Goal: Information Seeking & Learning: Learn about a topic

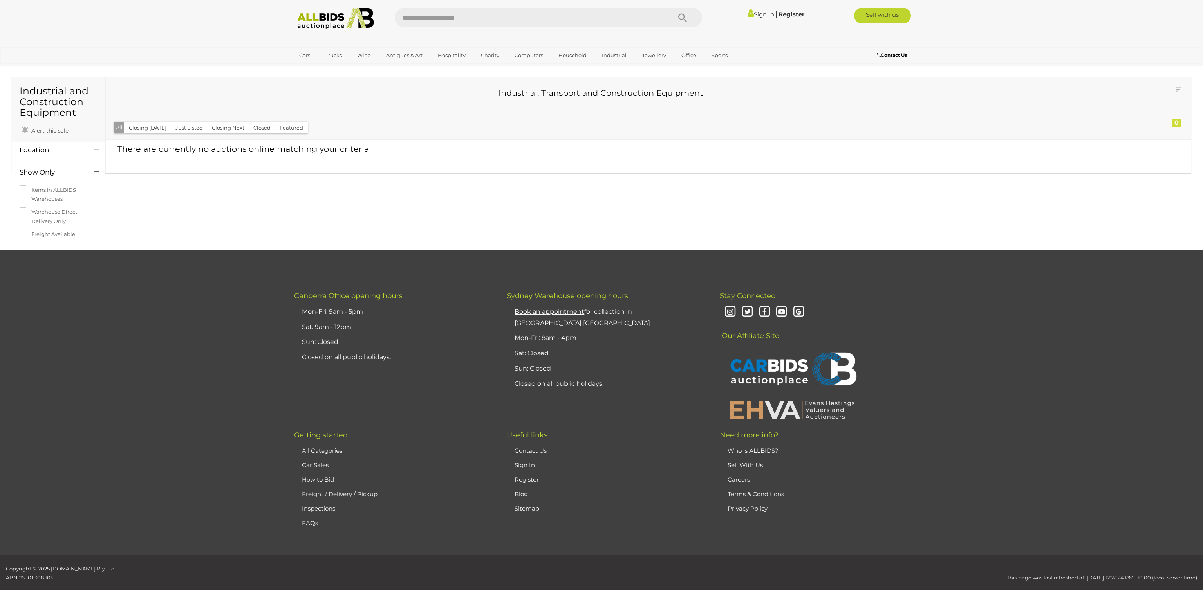
click at [325, 22] on img at bounding box center [335, 19] width 85 height 22
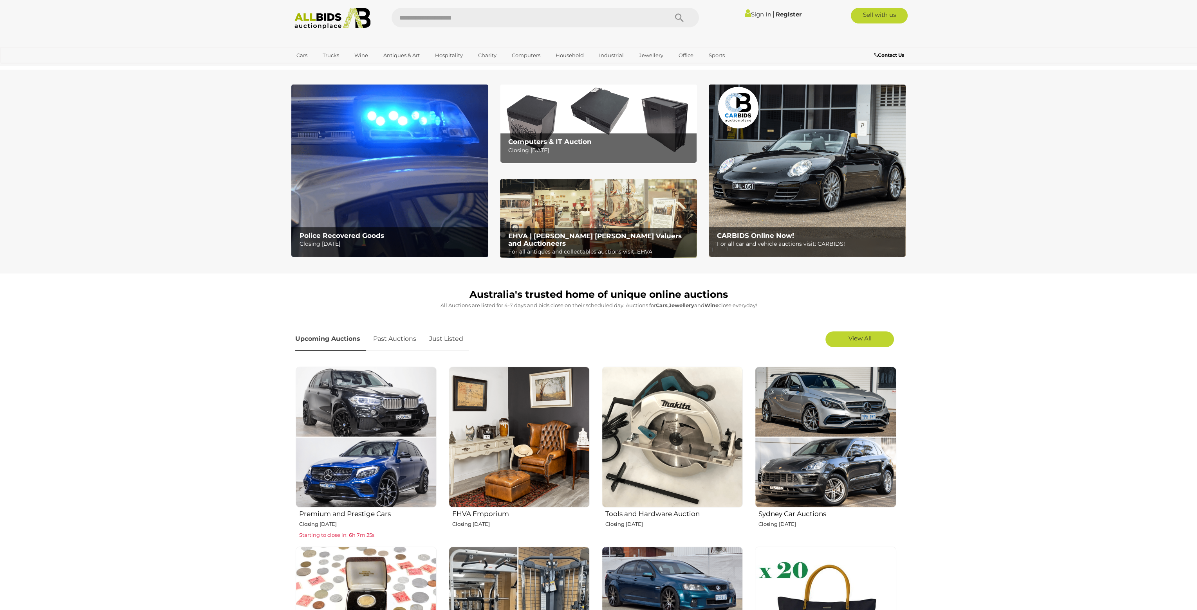
scroll to position [534, 0]
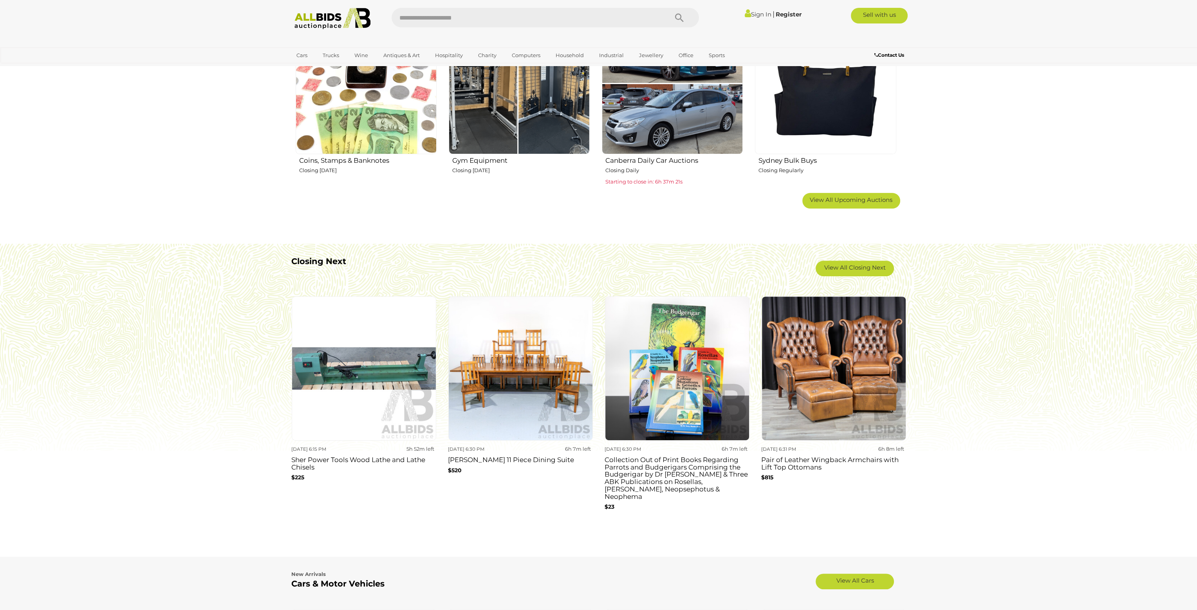
click at [424, 16] on input "text" at bounding box center [525, 18] width 269 height 20
type input "****"
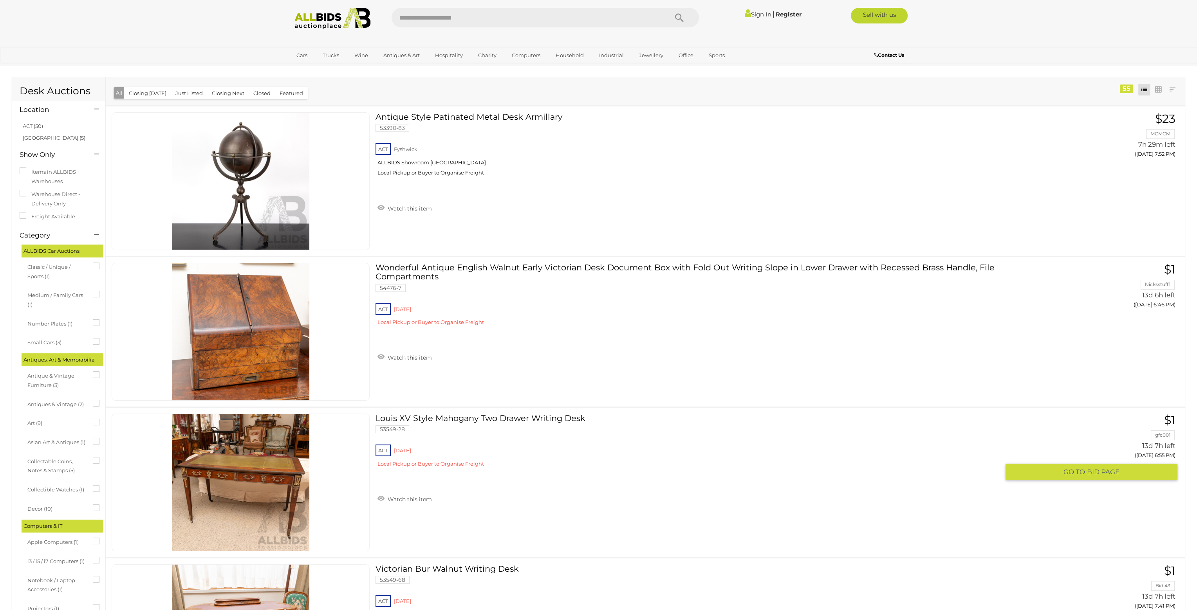
drag, startPoint x: 258, startPoint y: 463, endPoint x: 219, endPoint y: 494, distance: 49.3
click at [219, 494] on img at bounding box center [240, 482] width 137 height 137
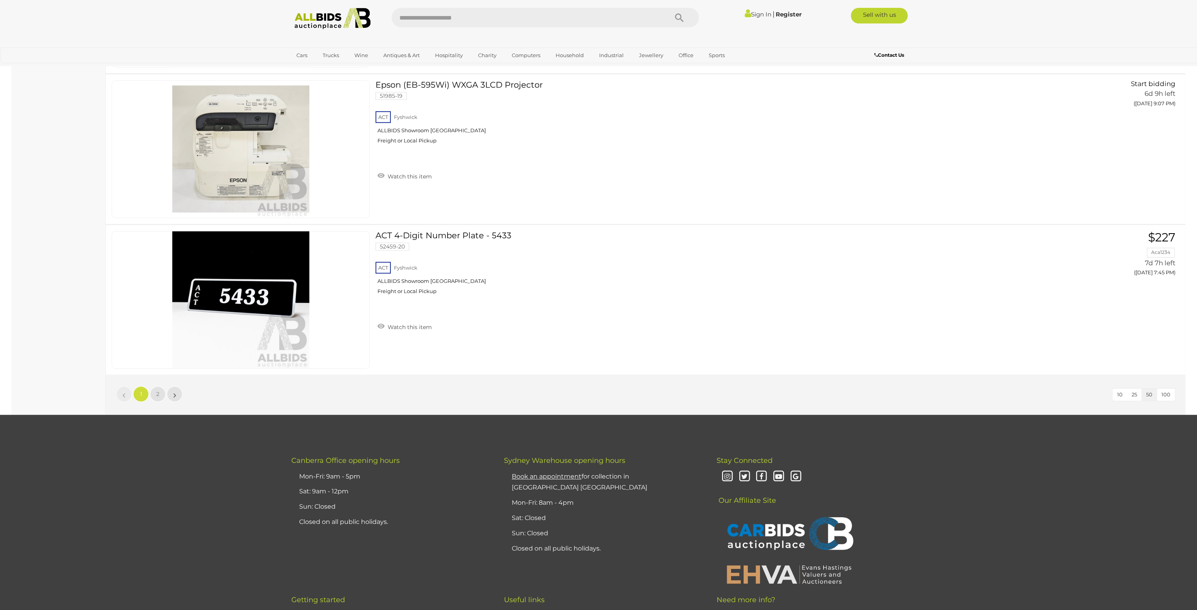
scroll to position [7309, 0]
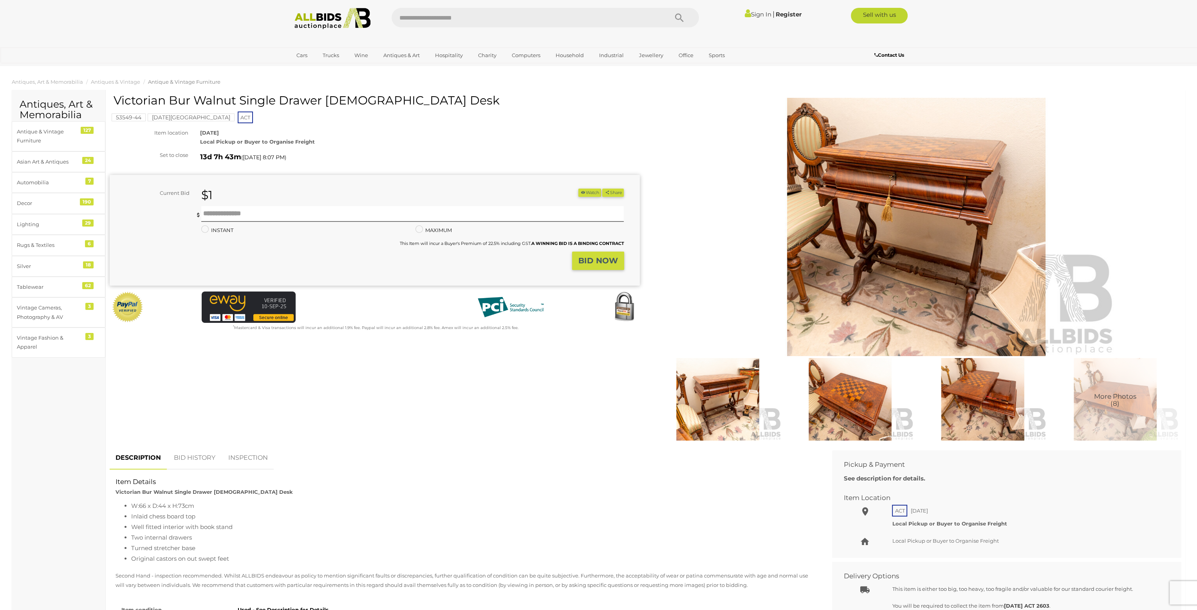
click at [850, 408] on img at bounding box center [850, 399] width 128 height 83
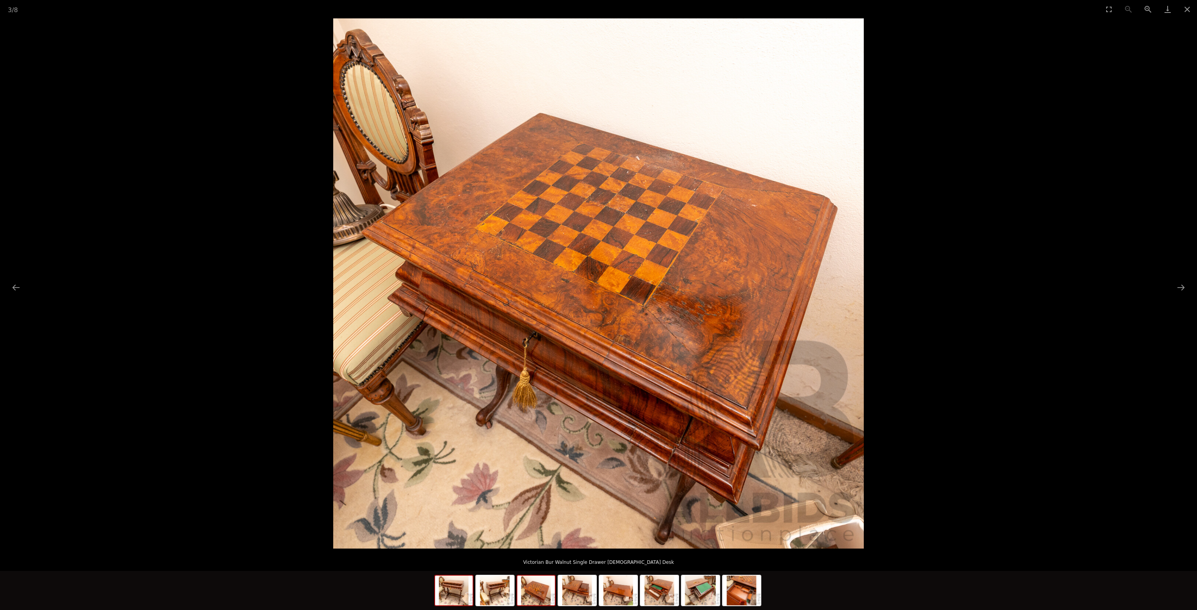
click at [456, 591] on img at bounding box center [454, 591] width 38 height 30
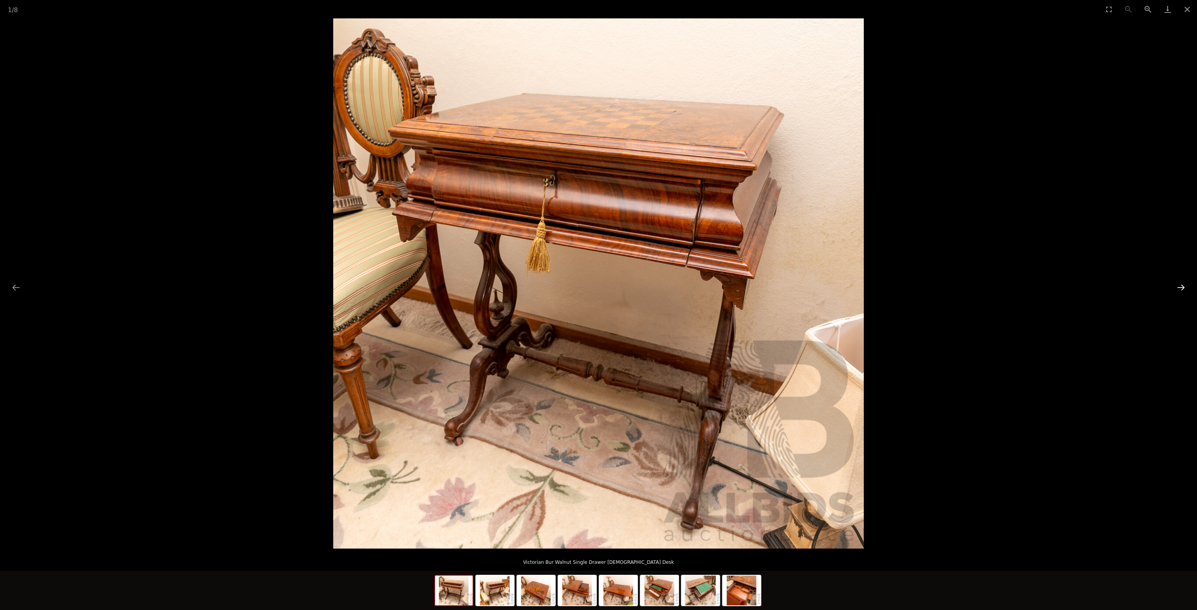
click at [1181, 286] on button "Next slide" at bounding box center [1180, 287] width 16 height 15
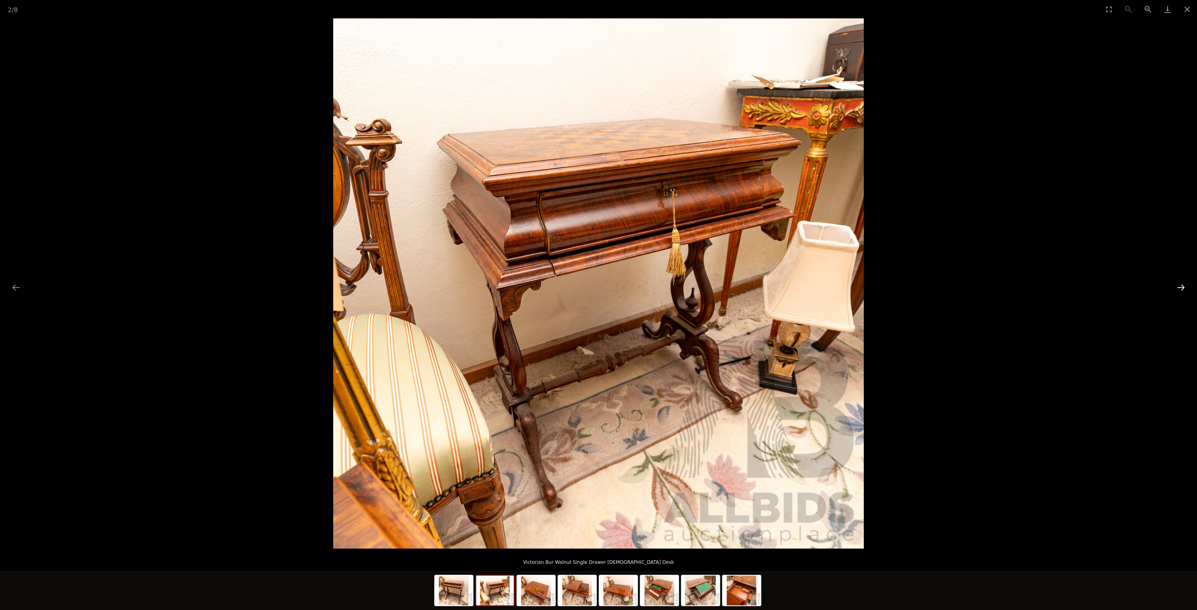
click at [1181, 286] on button "Next slide" at bounding box center [1180, 287] width 16 height 15
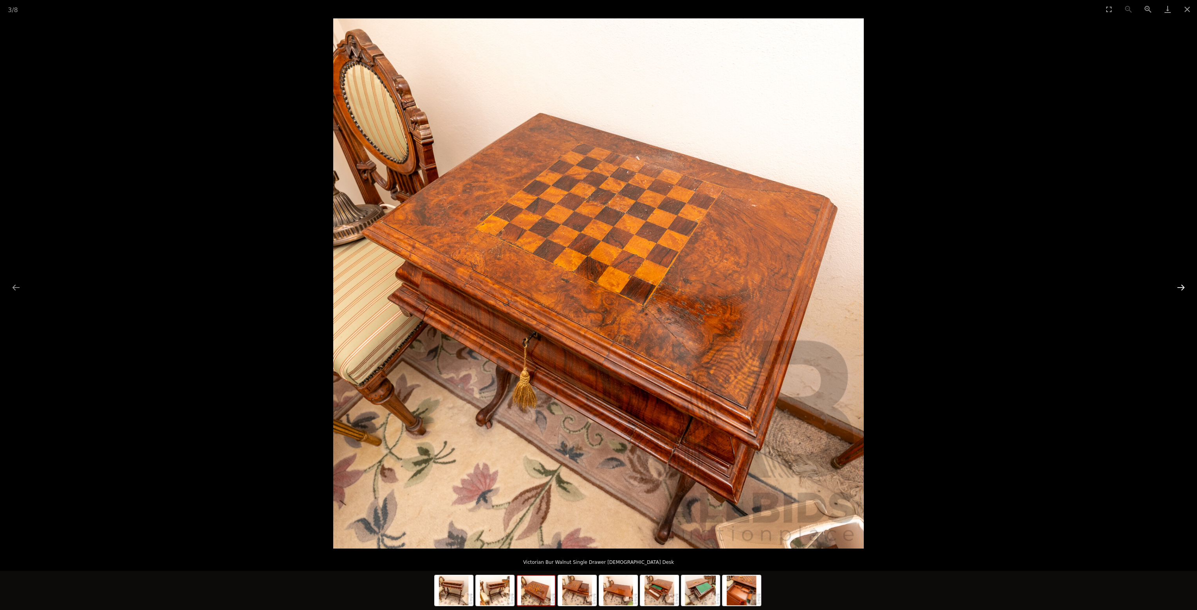
click at [1181, 286] on button "Next slide" at bounding box center [1180, 287] width 16 height 15
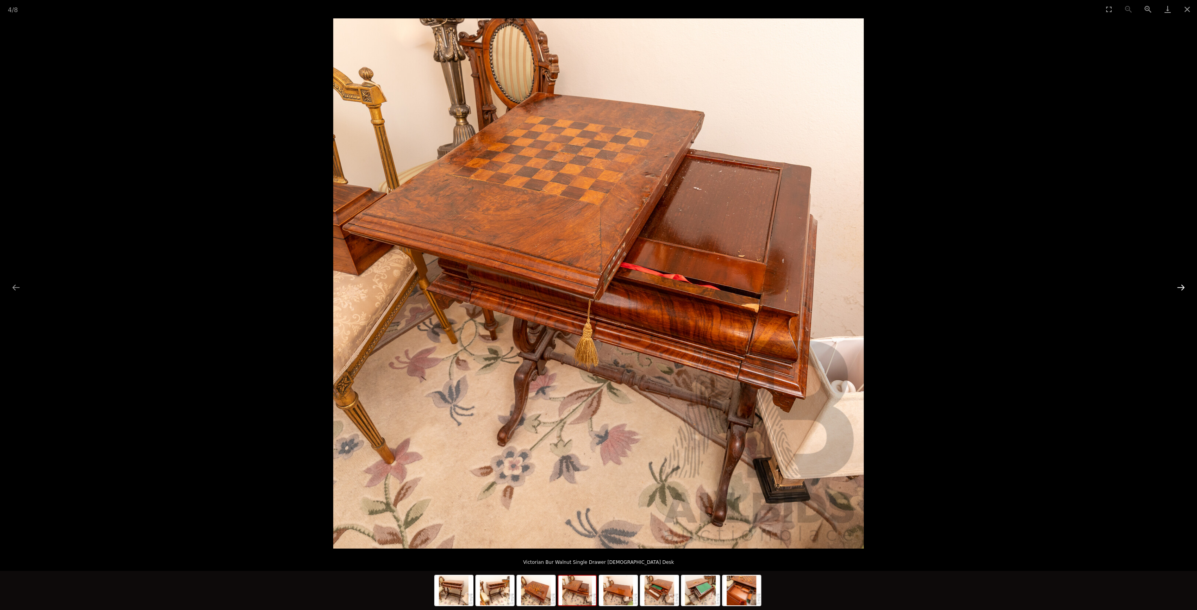
click at [1181, 286] on button "Next slide" at bounding box center [1180, 287] width 16 height 15
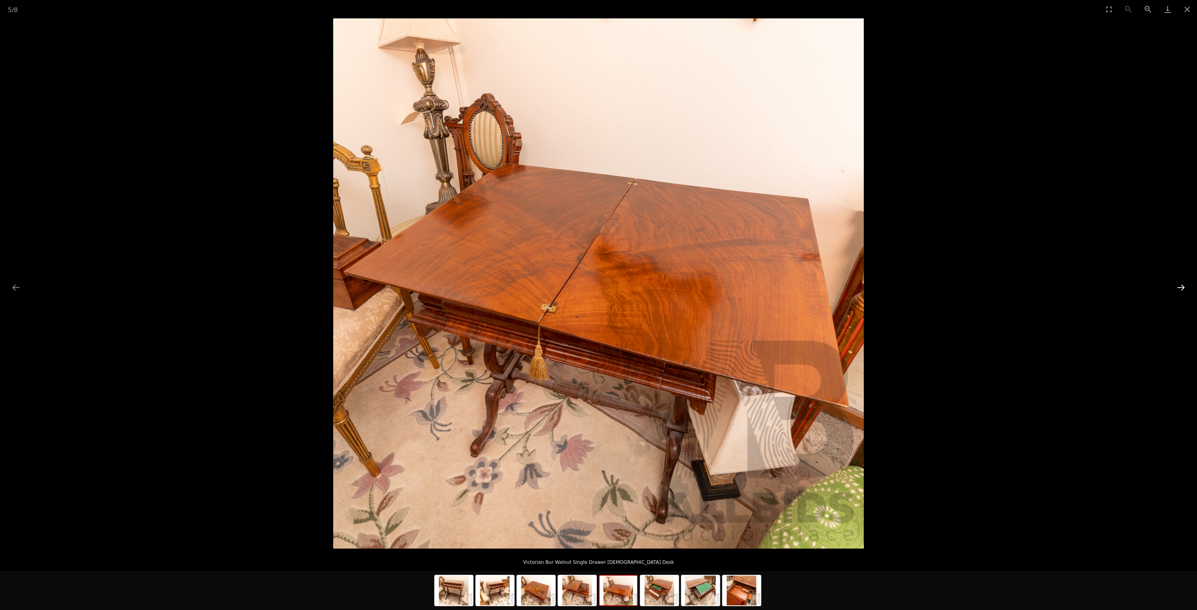
click at [1181, 286] on button "Next slide" at bounding box center [1180, 287] width 16 height 15
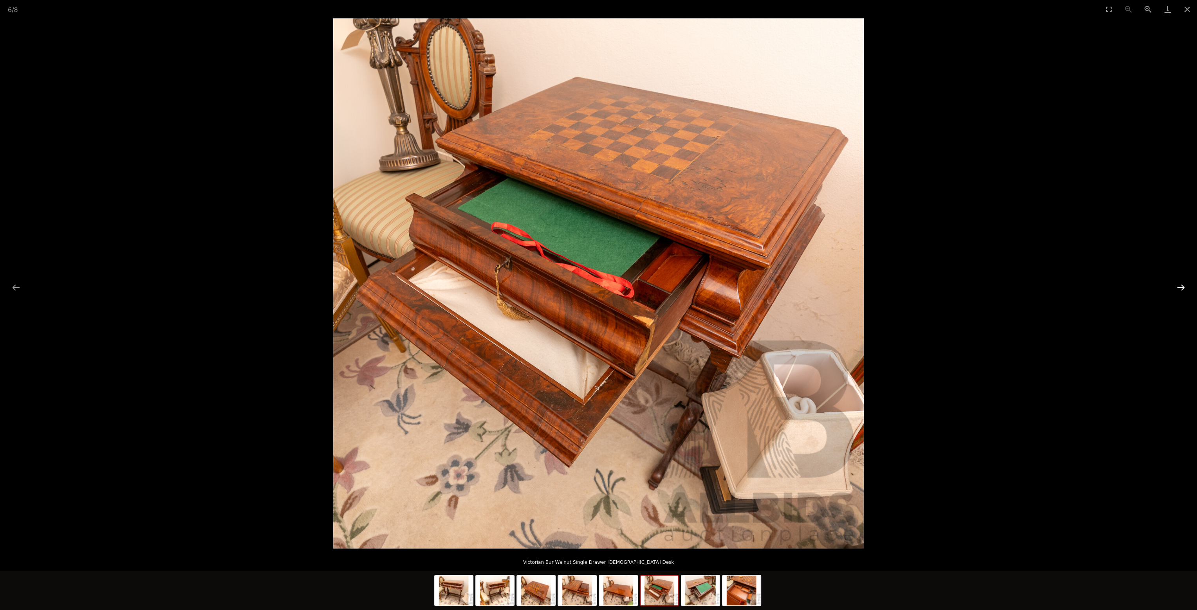
click at [1182, 286] on button "Next slide" at bounding box center [1180, 287] width 16 height 15
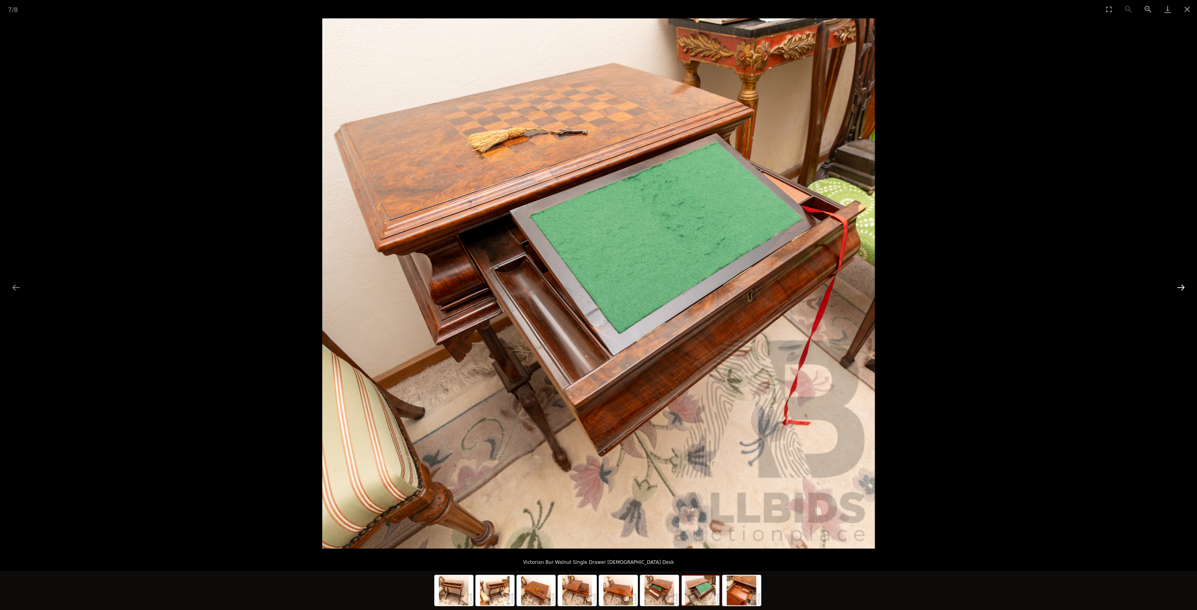
click at [1182, 286] on button "Next slide" at bounding box center [1180, 287] width 16 height 15
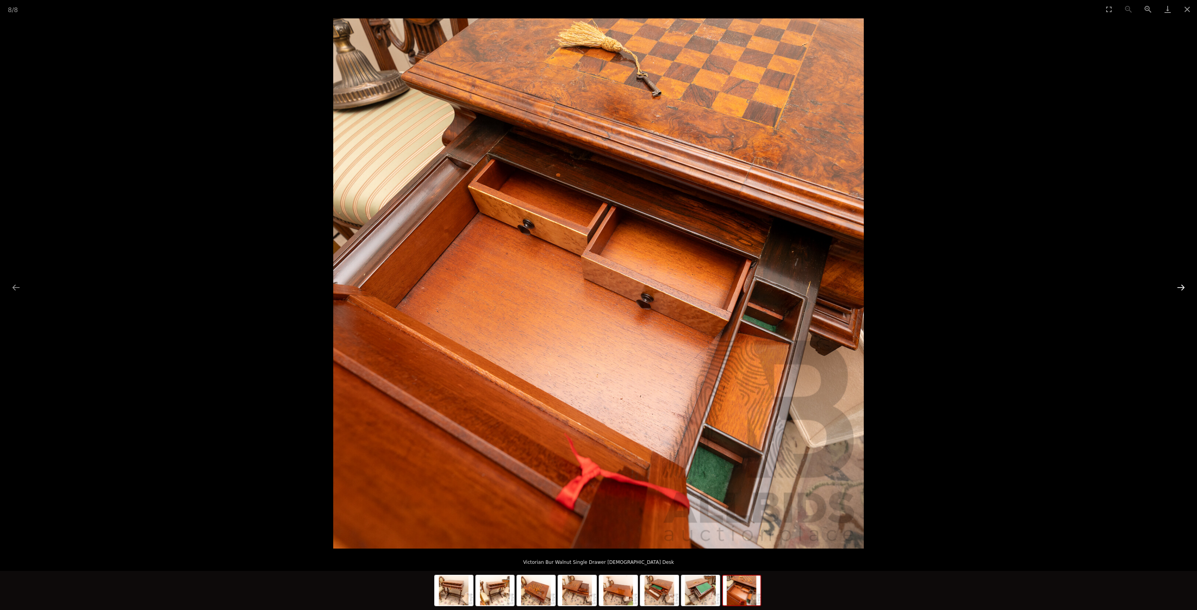
click at [1182, 286] on button "Next slide" at bounding box center [1180, 287] width 16 height 15
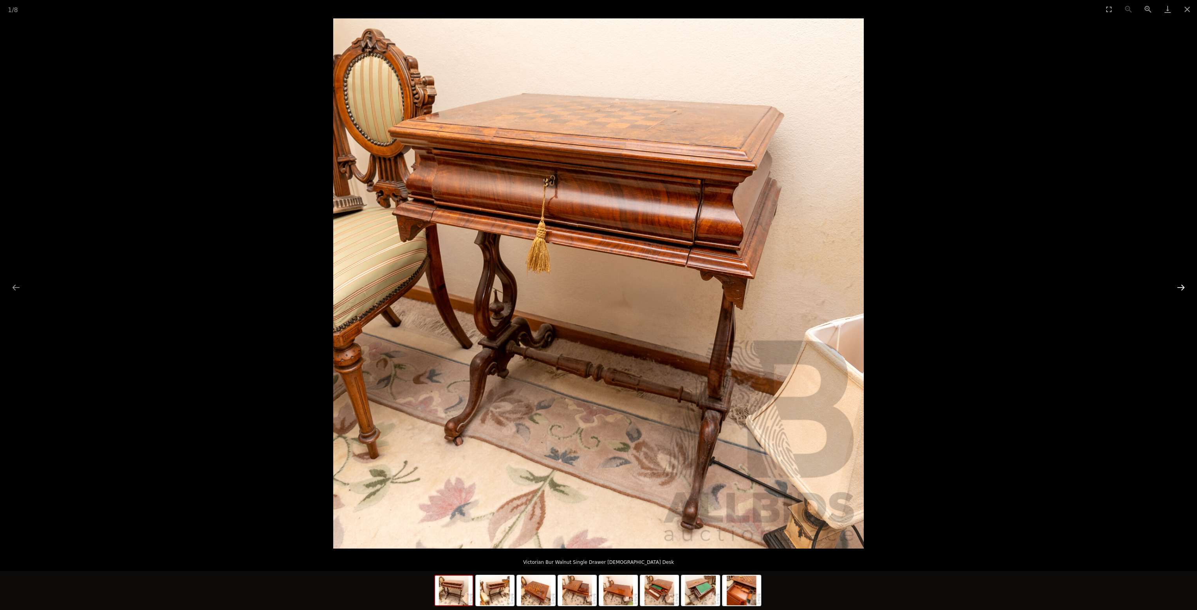
click at [1182, 286] on button "Next slide" at bounding box center [1180, 287] width 16 height 15
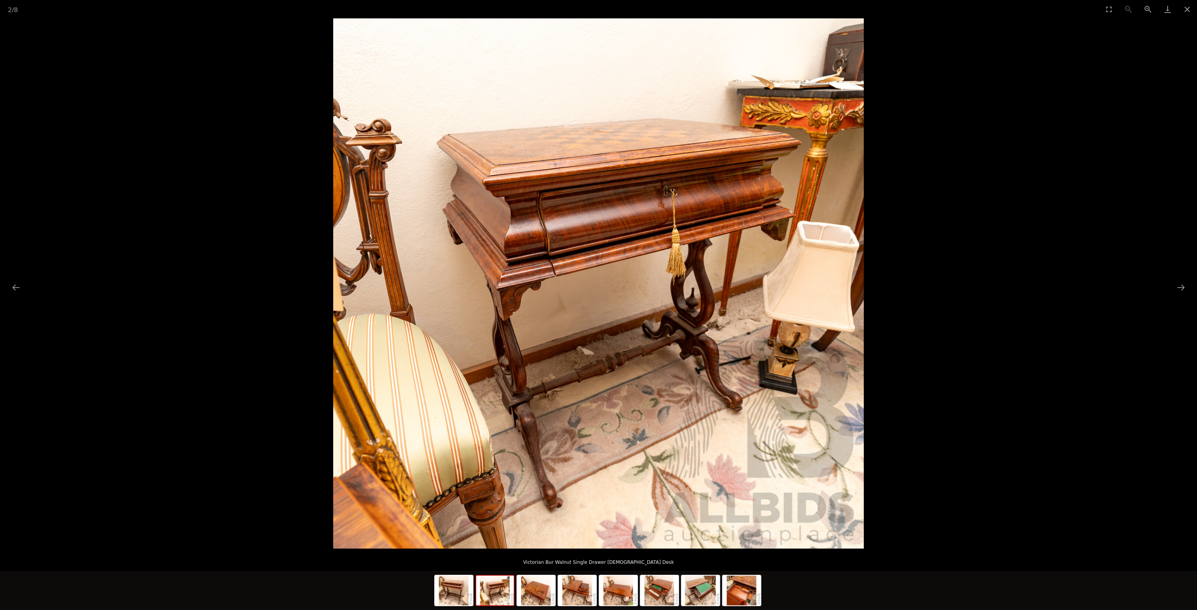
click at [119, 560] on p "Victorian Bur Walnut Single Drawer Ladies Desk" at bounding box center [598, 561] width 1165 height 13
click at [1185, 9] on button "Close gallery" at bounding box center [1187, 9] width 20 height 18
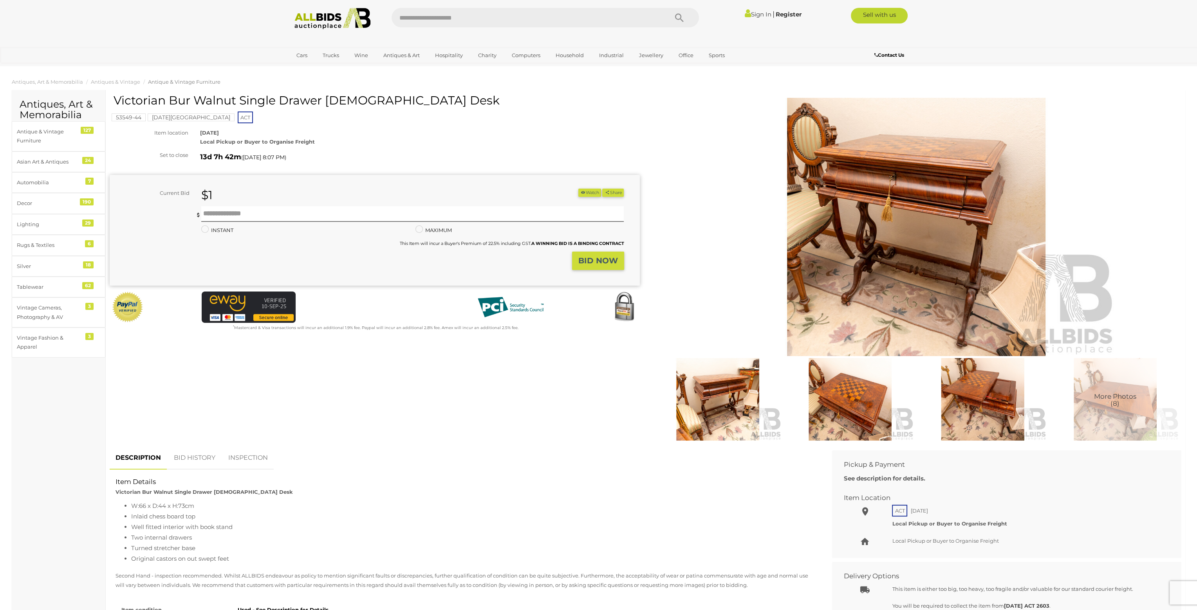
click at [177, 81] on span "Antique & Vintage Furniture" at bounding box center [184, 82] width 72 height 6
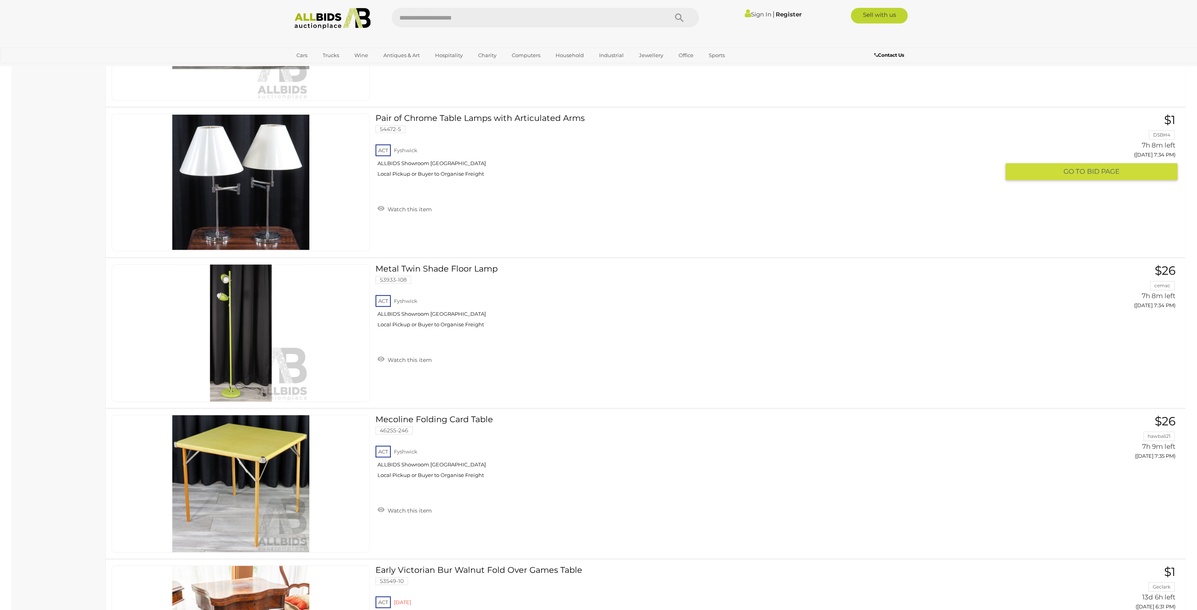
scroll to position [7430, 0]
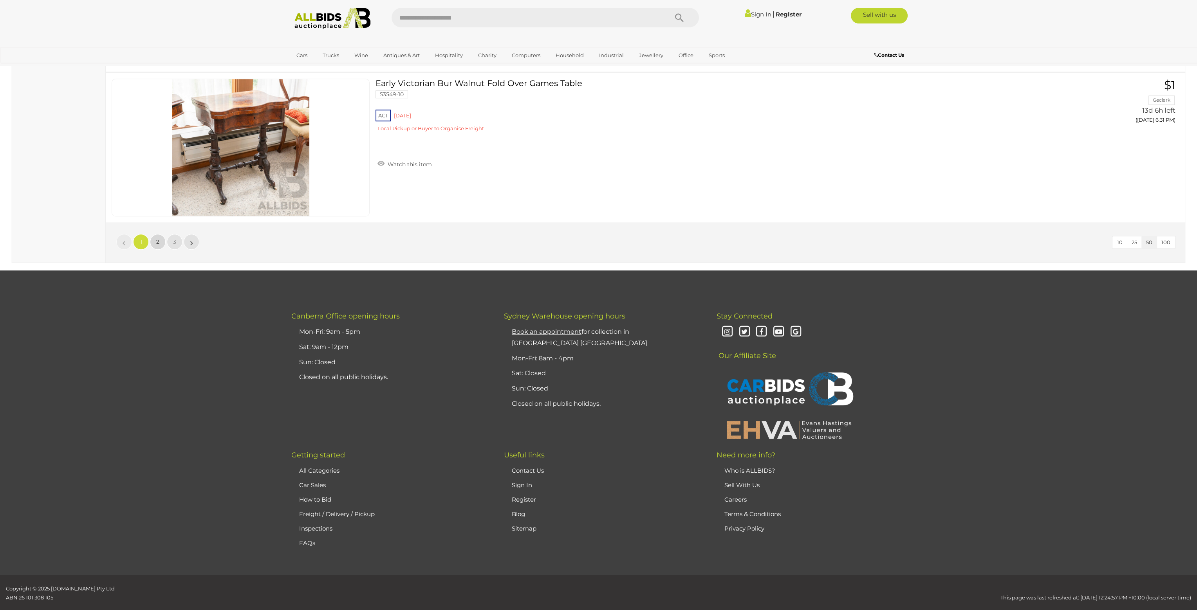
click at [160, 234] on link "2" at bounding box center [158, 242] width 16 height 16
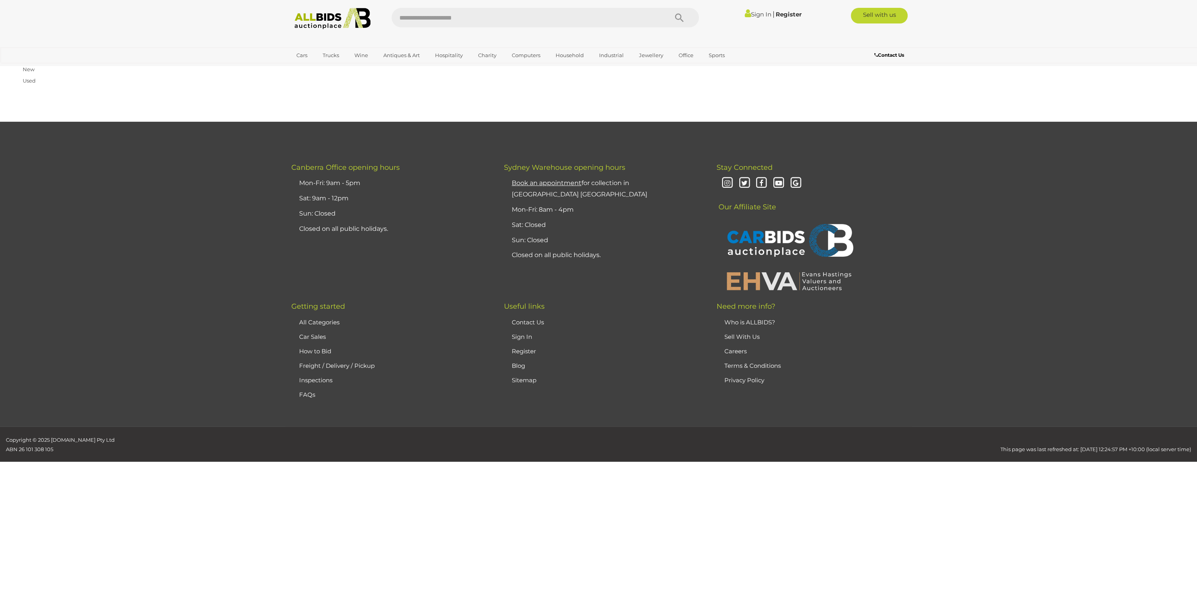
scroll to position [38, 0]
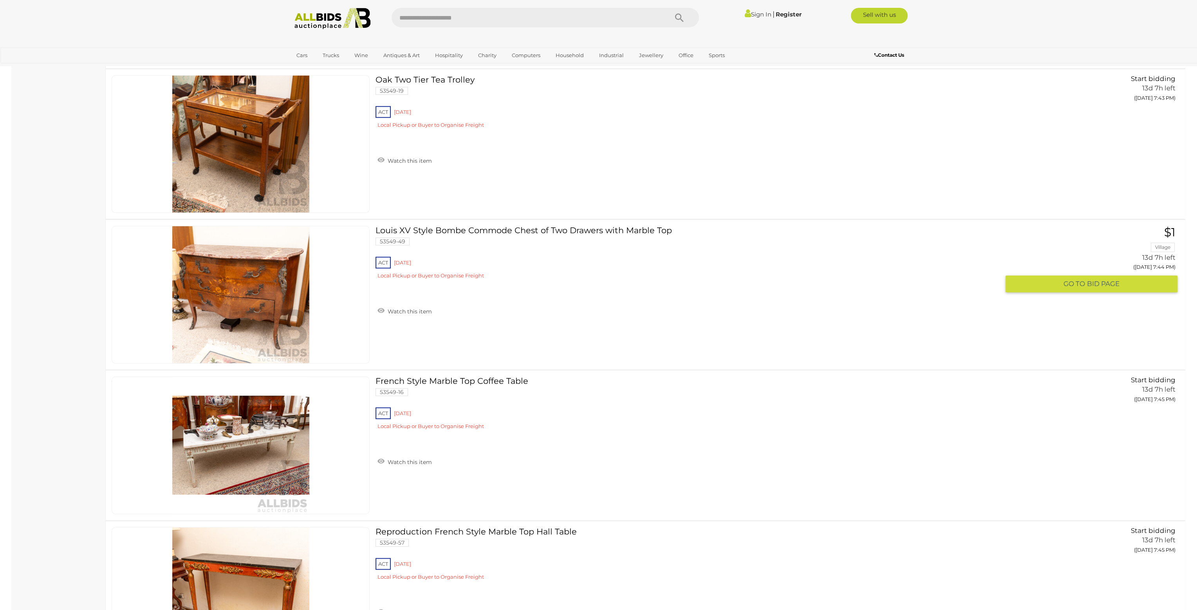
scroll to position [7430, 0]
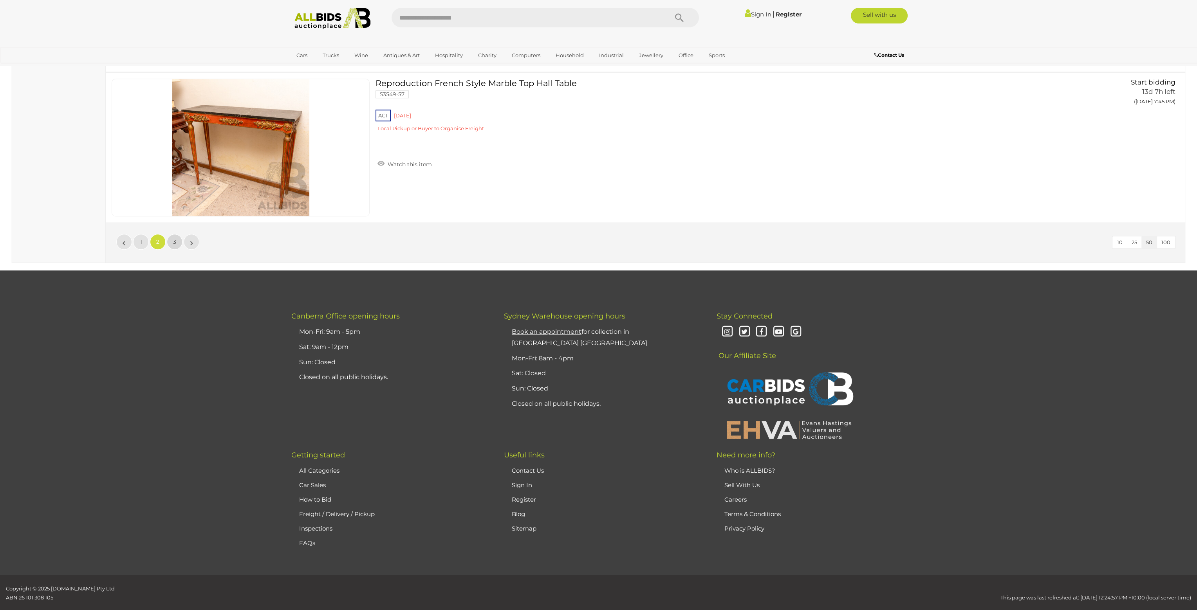
click at [175, 238] on span "3" at bounding box center [174, 241] width 3 height 7
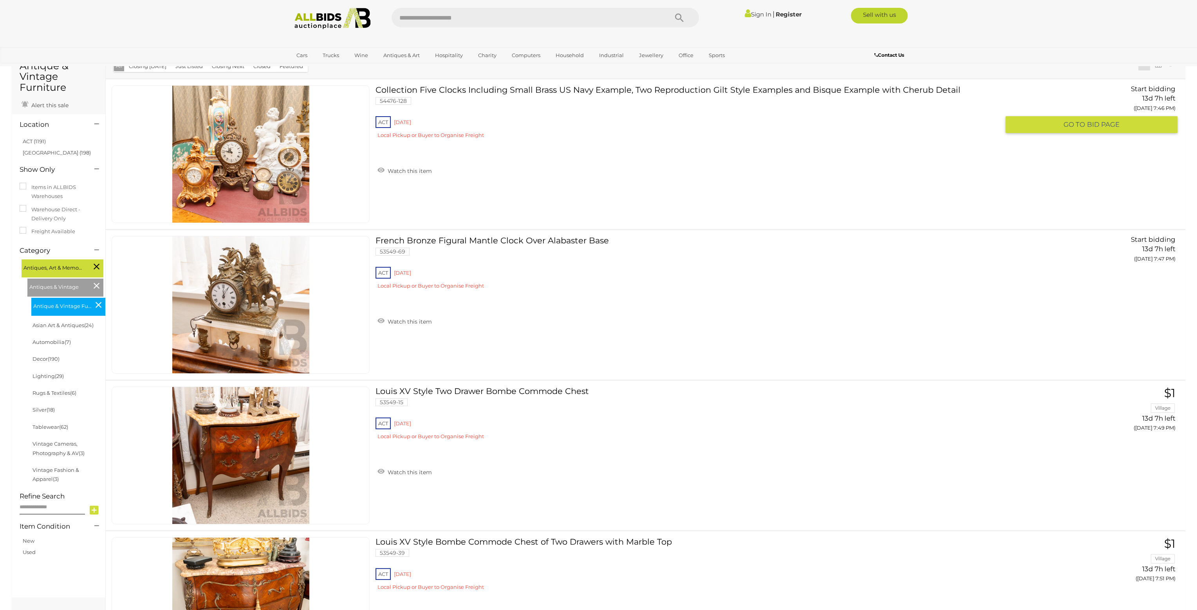
scroll to position [2030, 0]
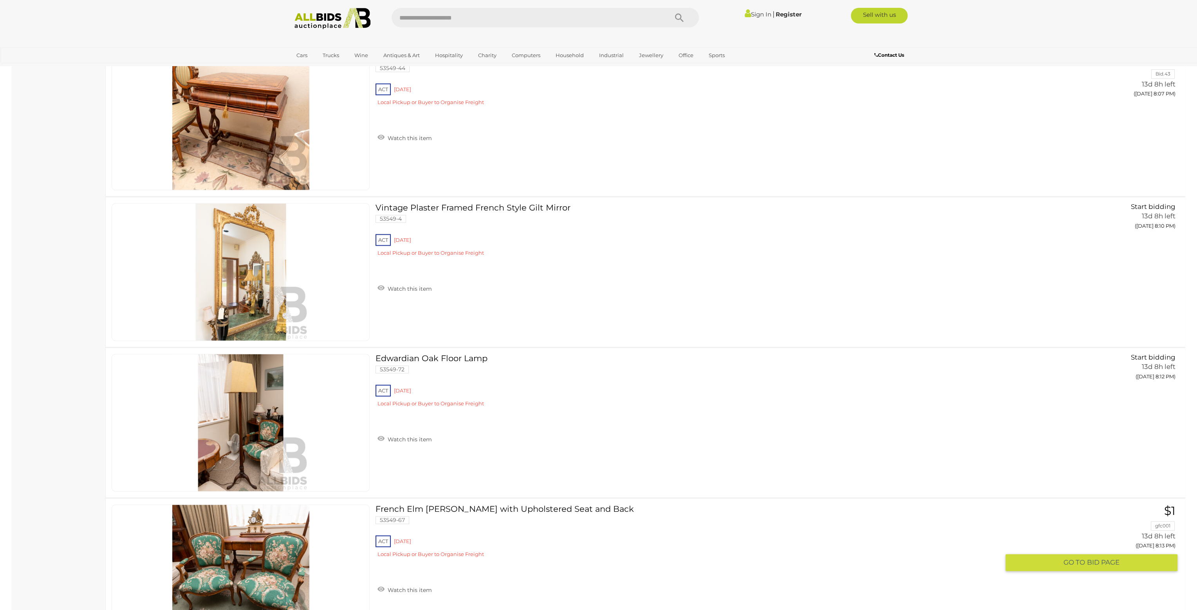
click at [271, 548] on link at bounding box center [241, 574] width 258 height 138
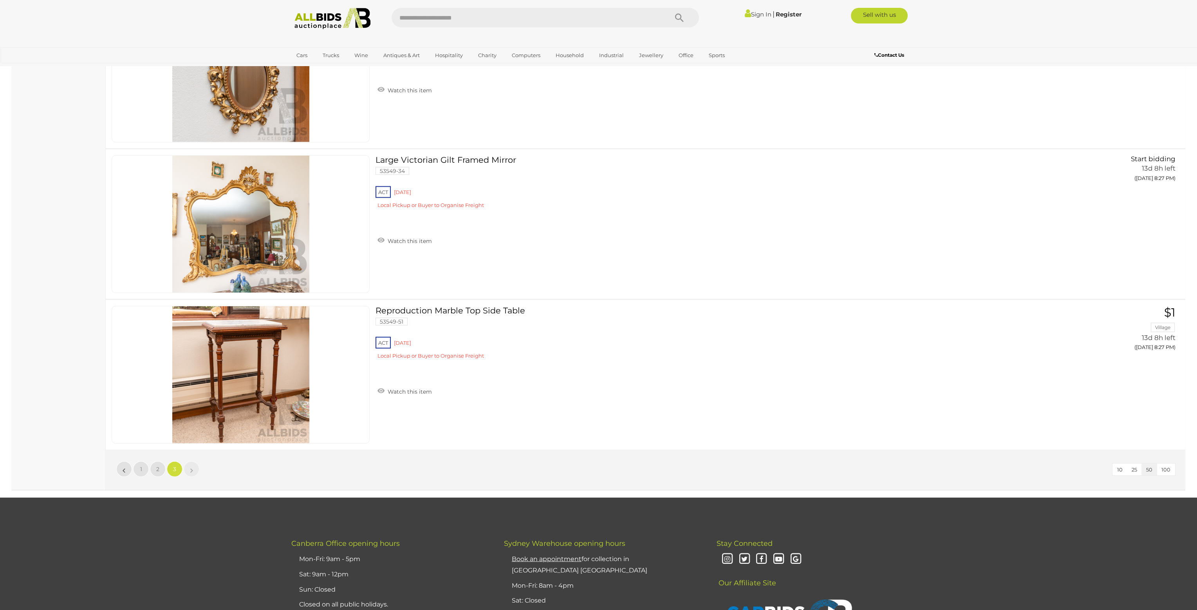
scroll to position [3738, 0]
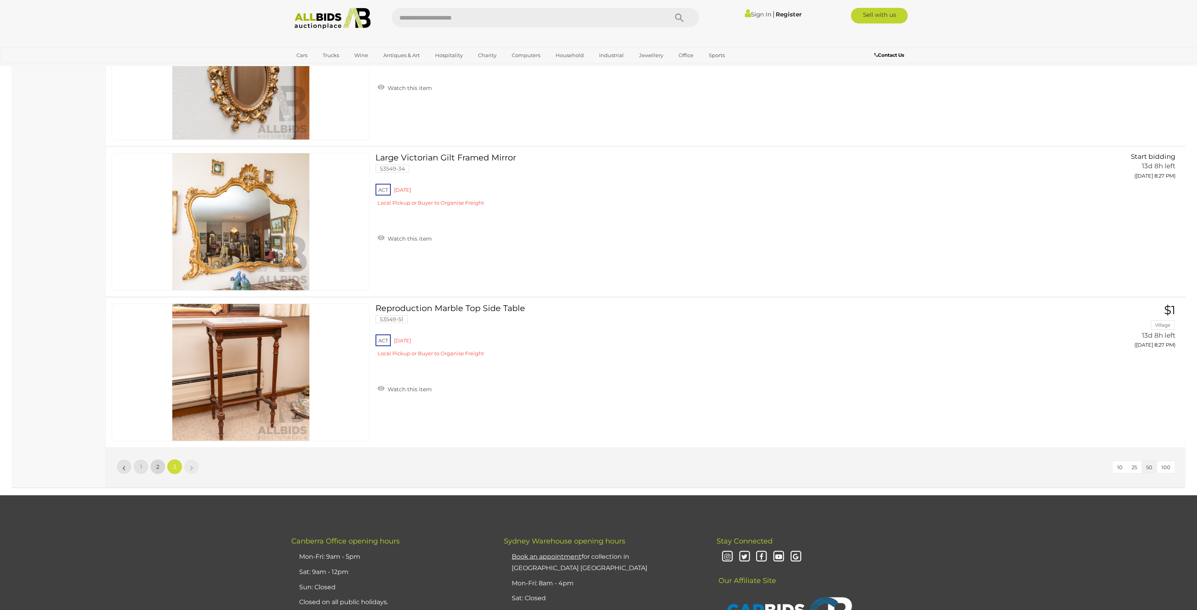
click at [155, 459] on link "2" at bounding box center [158, 467] width 16 height 16
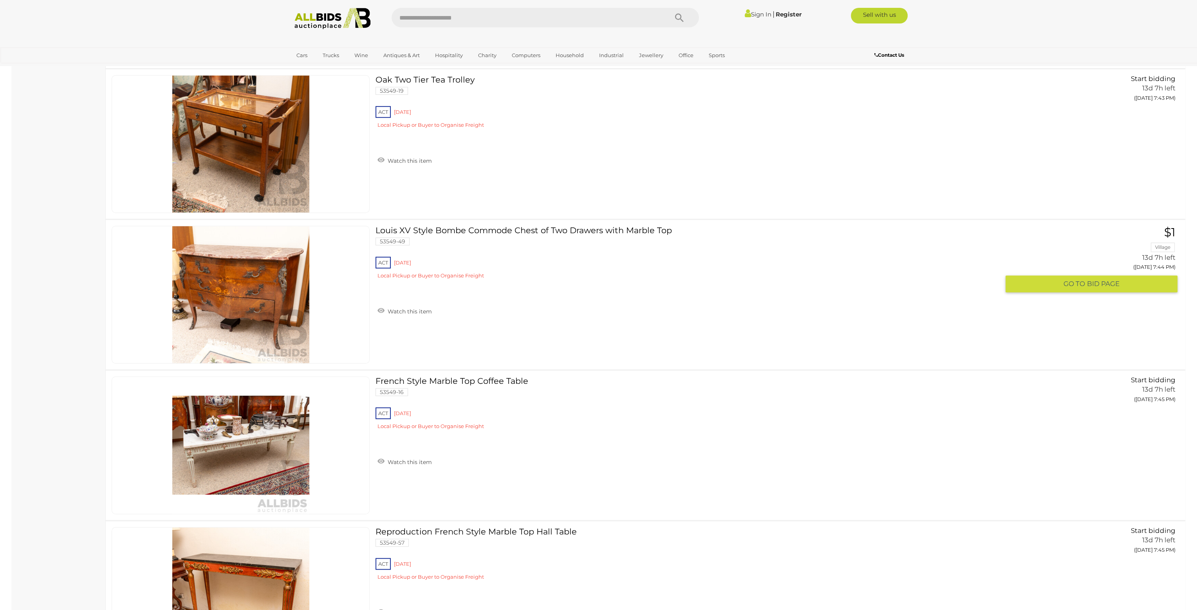
scroll to position [7430, 0]
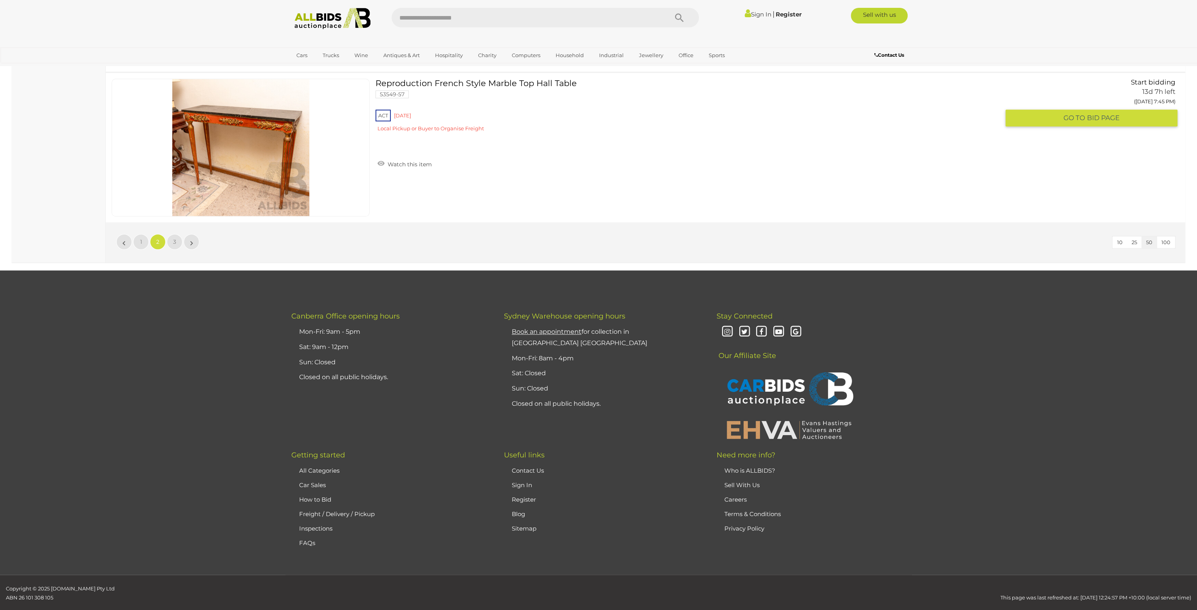
click at [251, 166] on img at bounding box center [240, 147] width 137 height 137
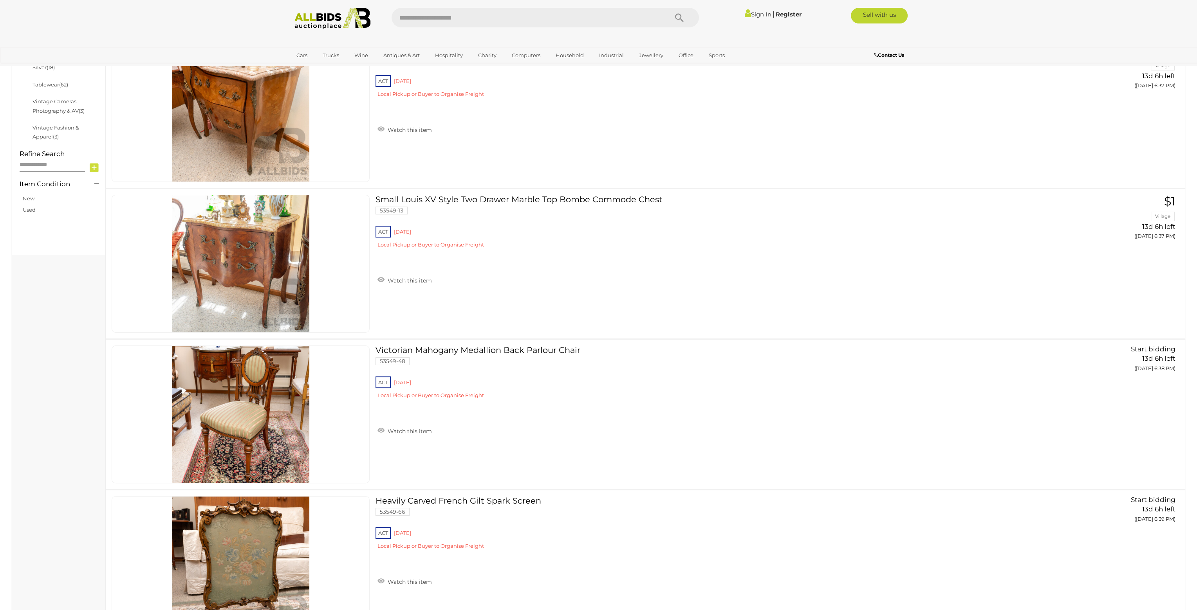
scroll to position [7430, 0]
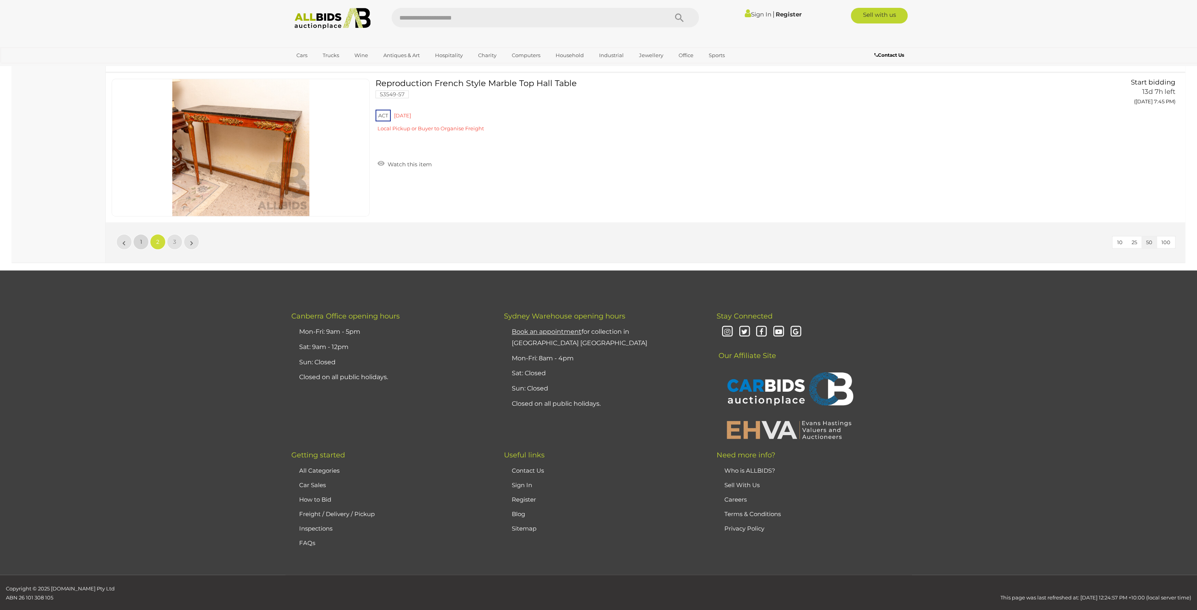
click at [137, 234] on link "1" at bounding box center [141, 242] width 16 height 16
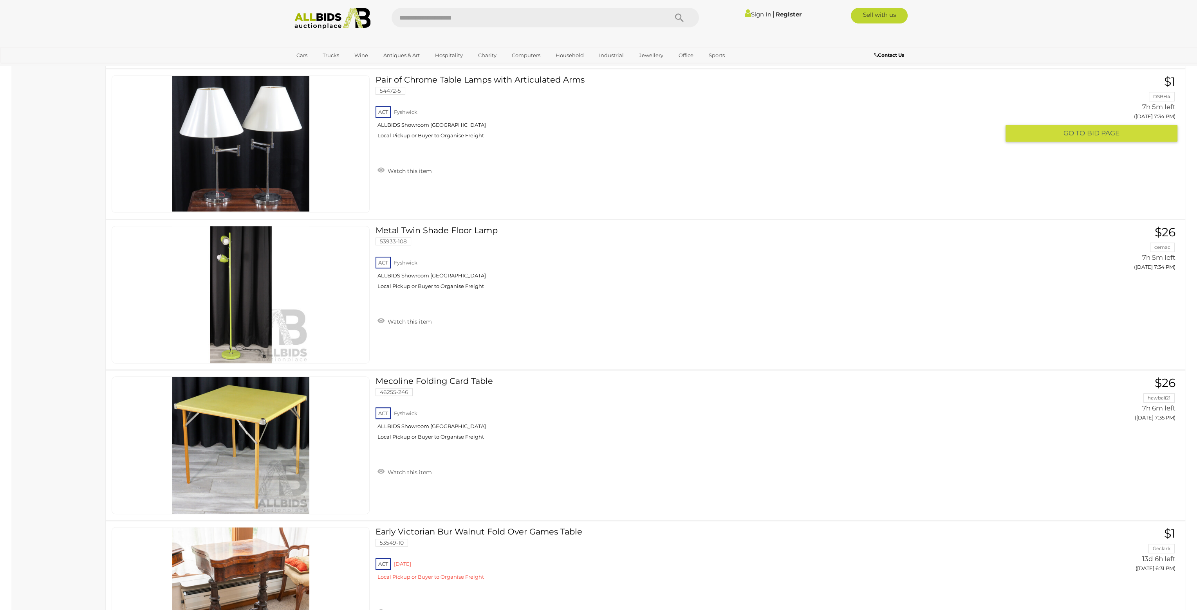
scroll to position [7430, 0]
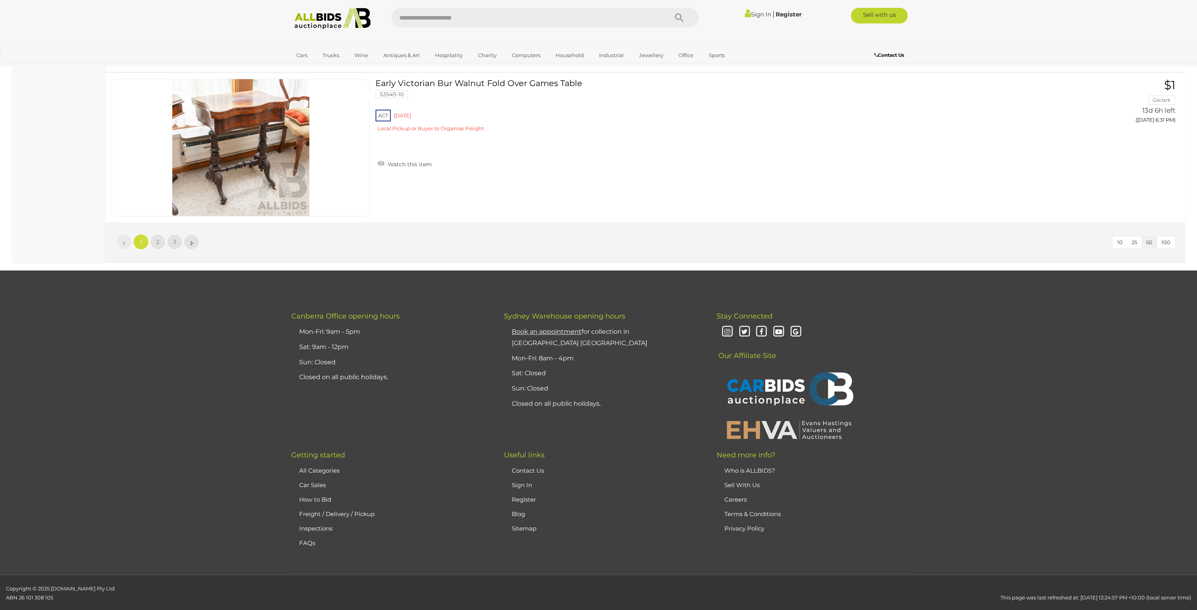
click at [433, 16] on input "text" at bounding box center [525, 18] width 269 height 20
type input "*****"
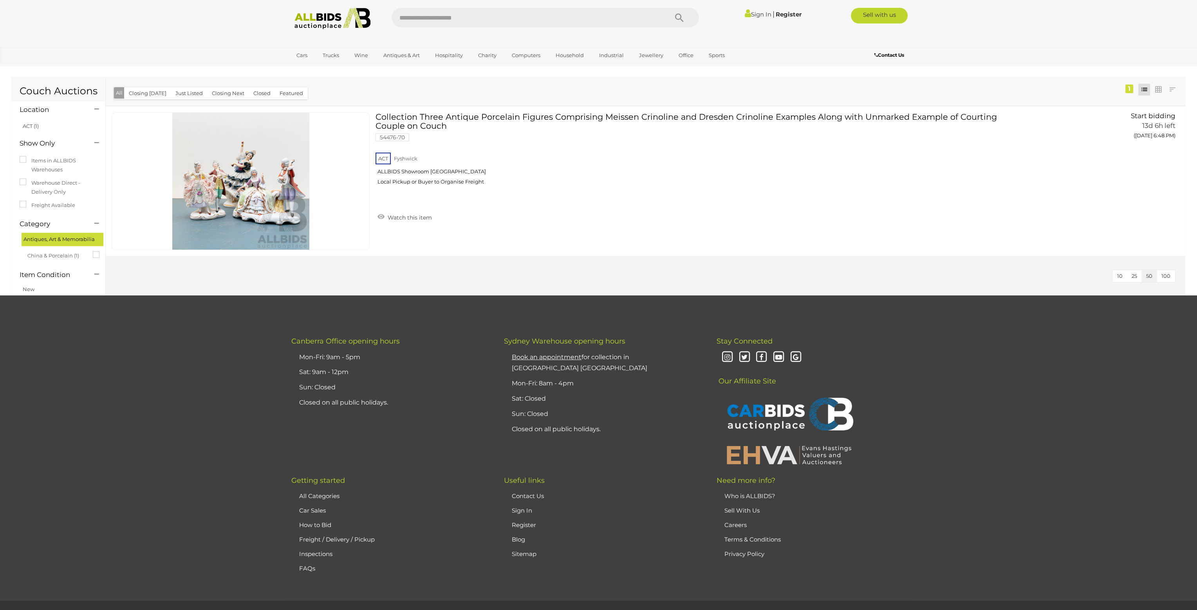
click at [438, 17] on input "text" at bounding box center [525, 18] width 269 height 20
click at [414, 18] on input "text" at bounding box center [525, 18] width 269 height 20
type input "****"
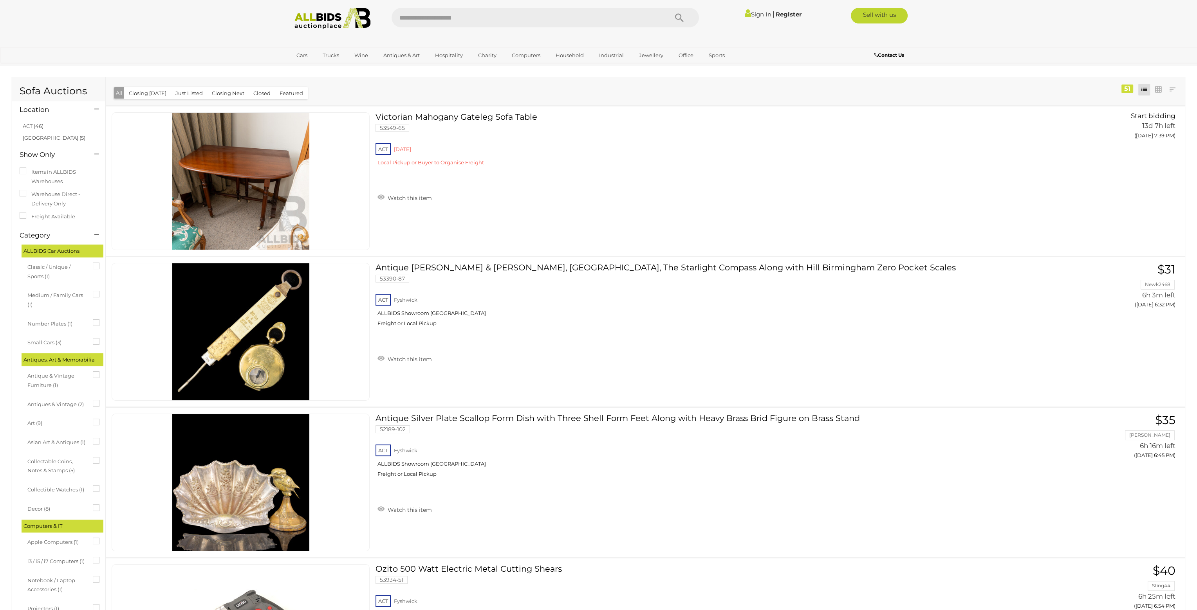
click at [415, 18] on input "text" at bounding box center [525, 18] width 269 height 20
type input "*****"
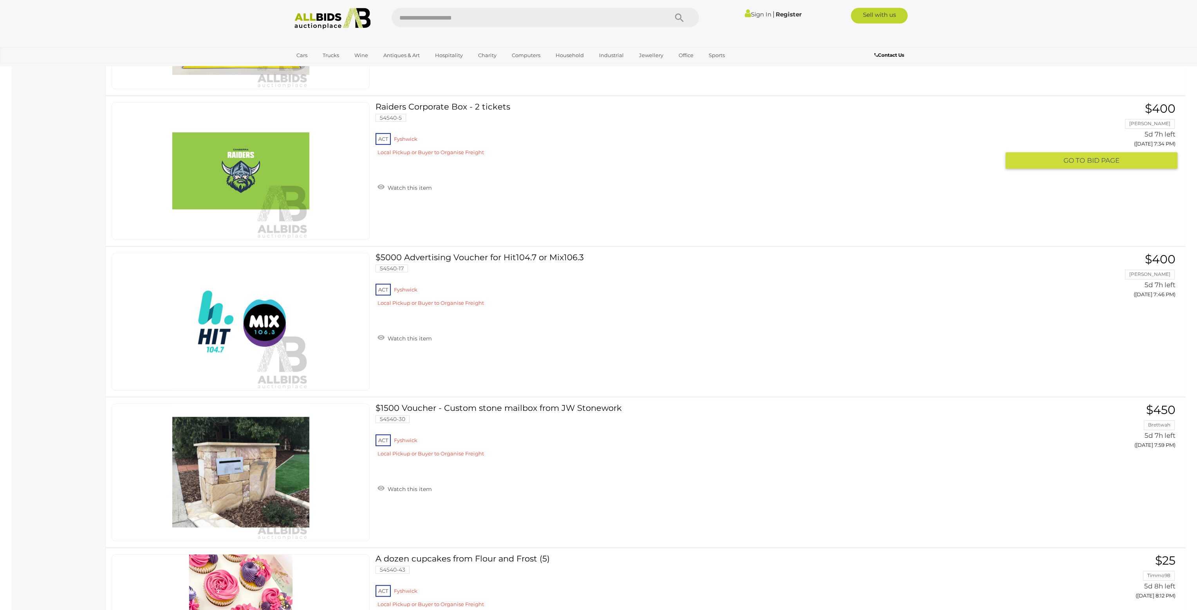
scroll to position [7411, 0]
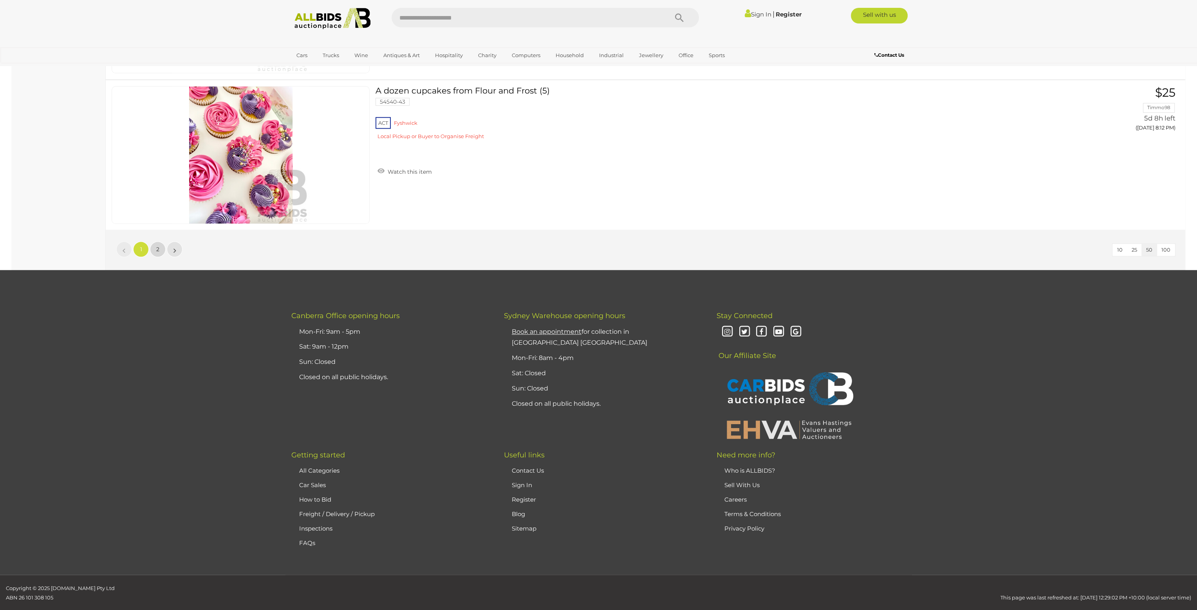
click at [153, 242] on link "2" at bounding box center [158, 250] width 16 height 16
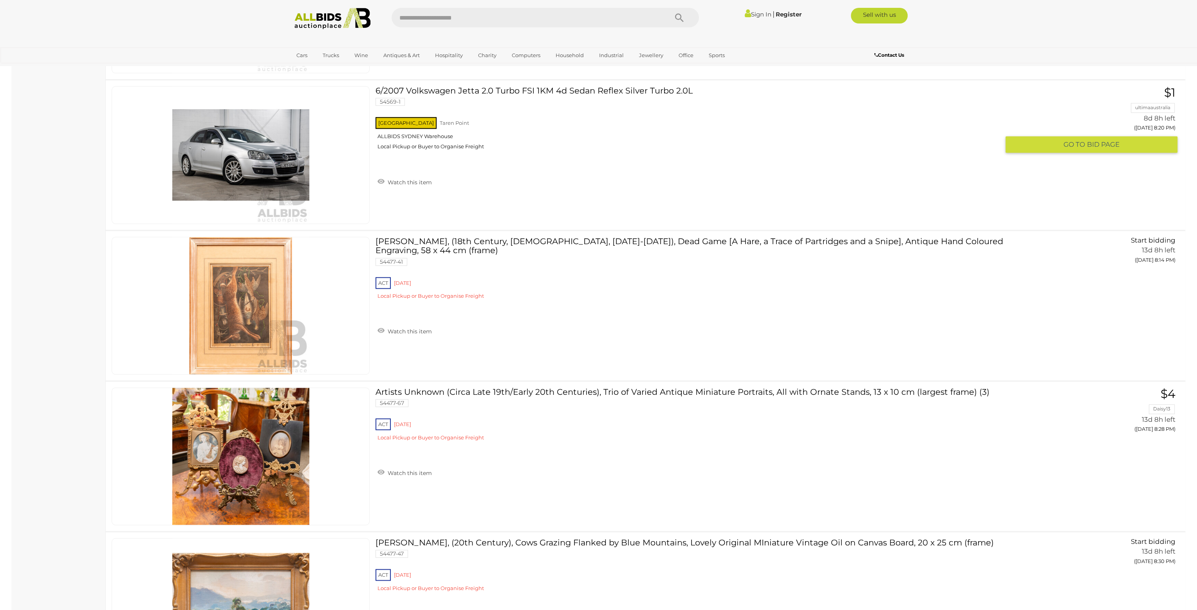
scroll to position [2670, 0]
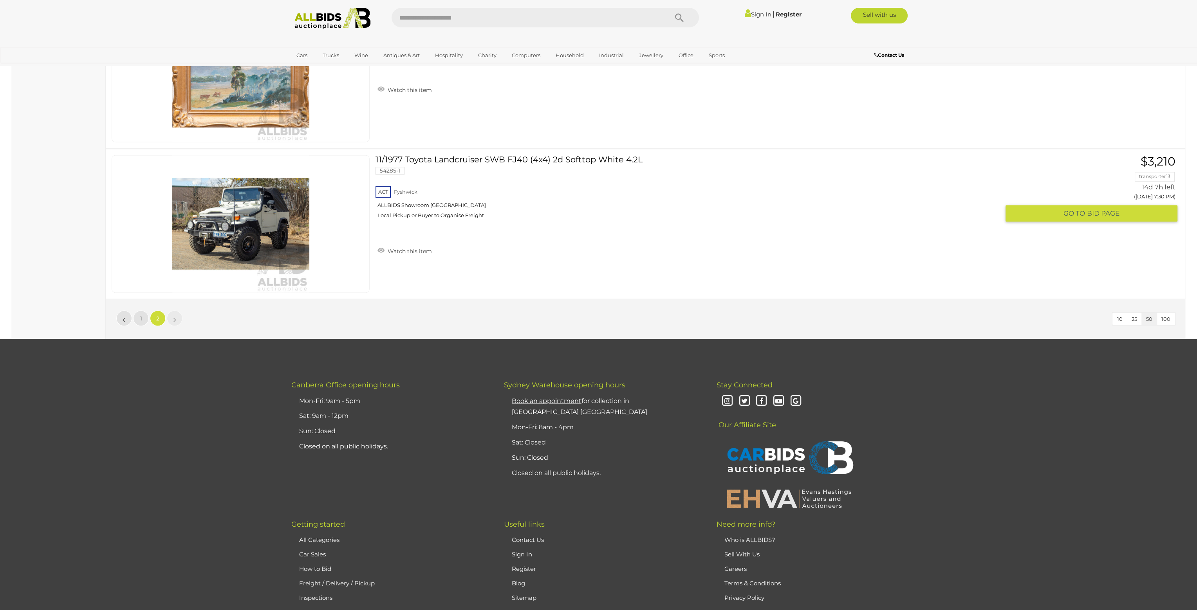
click at [242, 199] on link at bounding box center [241, 224] width 258 height 138
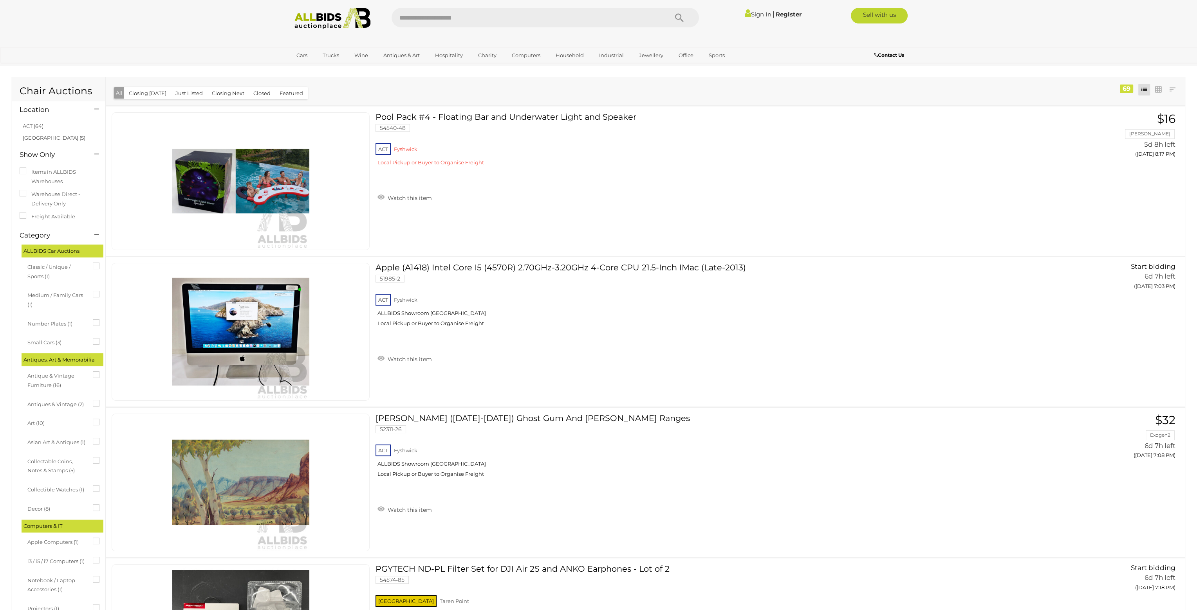
click at [339, 18] on img at bounding box center [332, 19] width 85 height 22
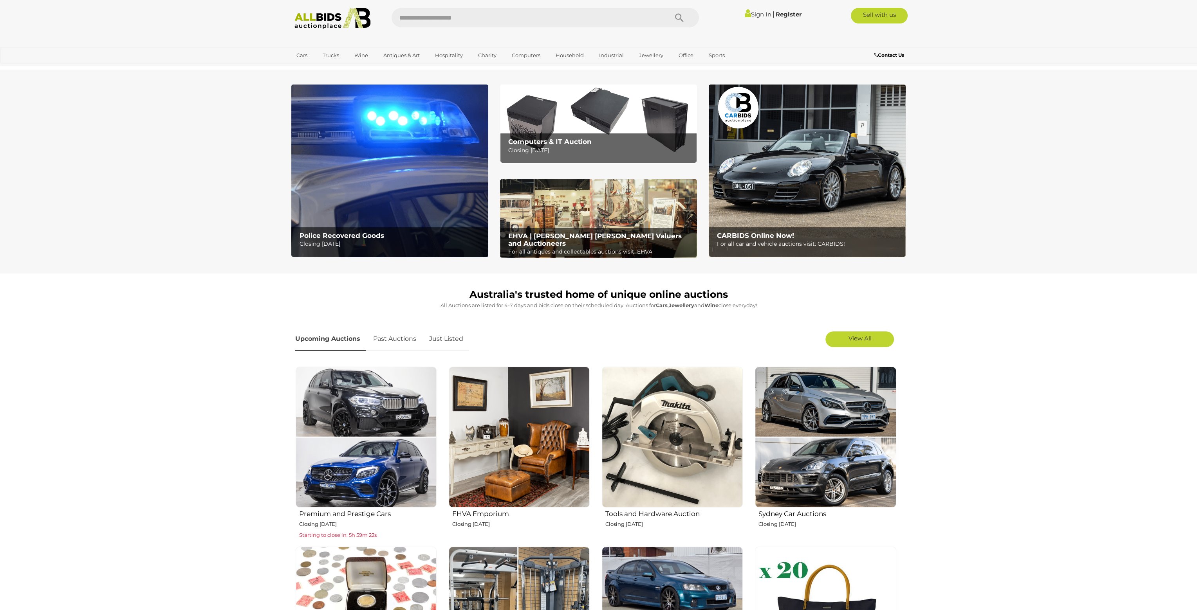
scroll to position [534, 0]
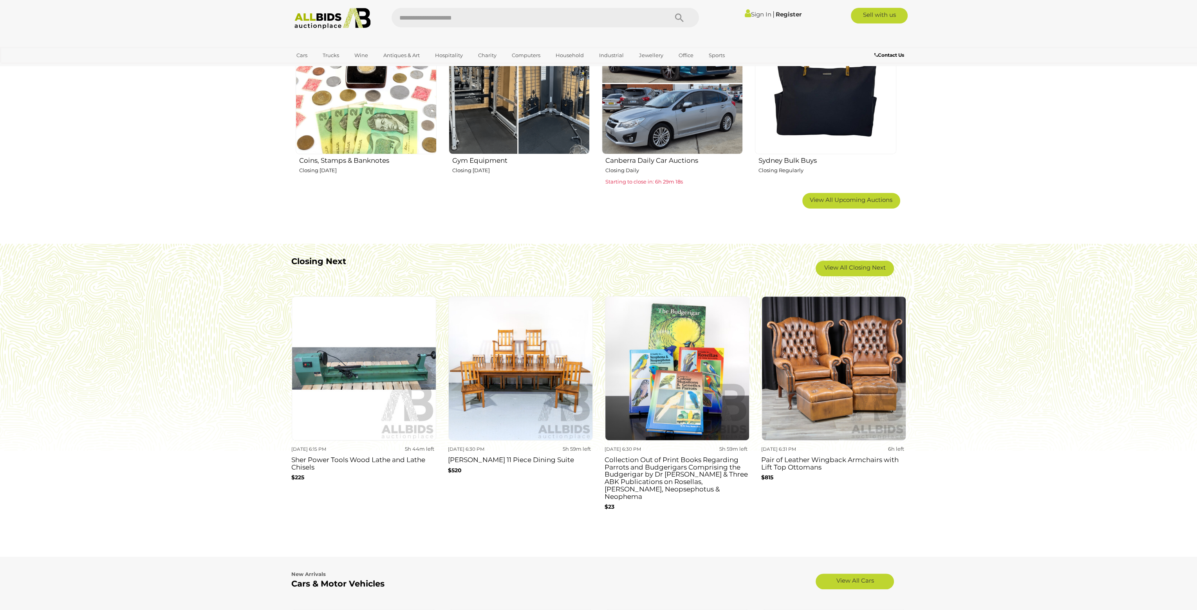
click at [661, 93] on img at bounding box center [672, 83] width 141 height 141
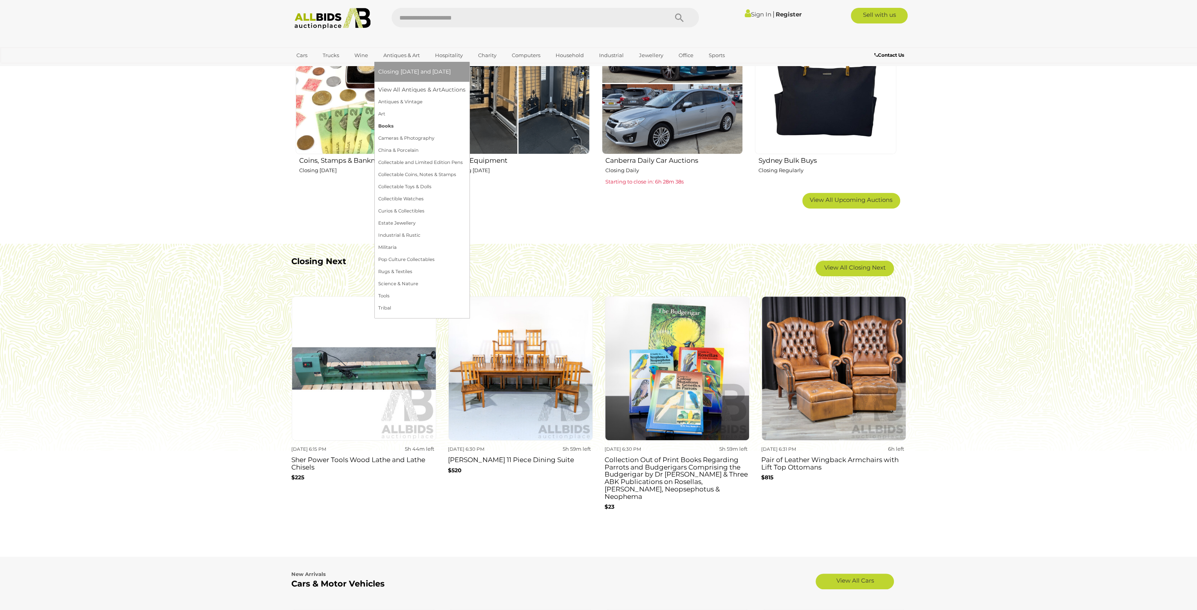
scroll to position [0, 0]
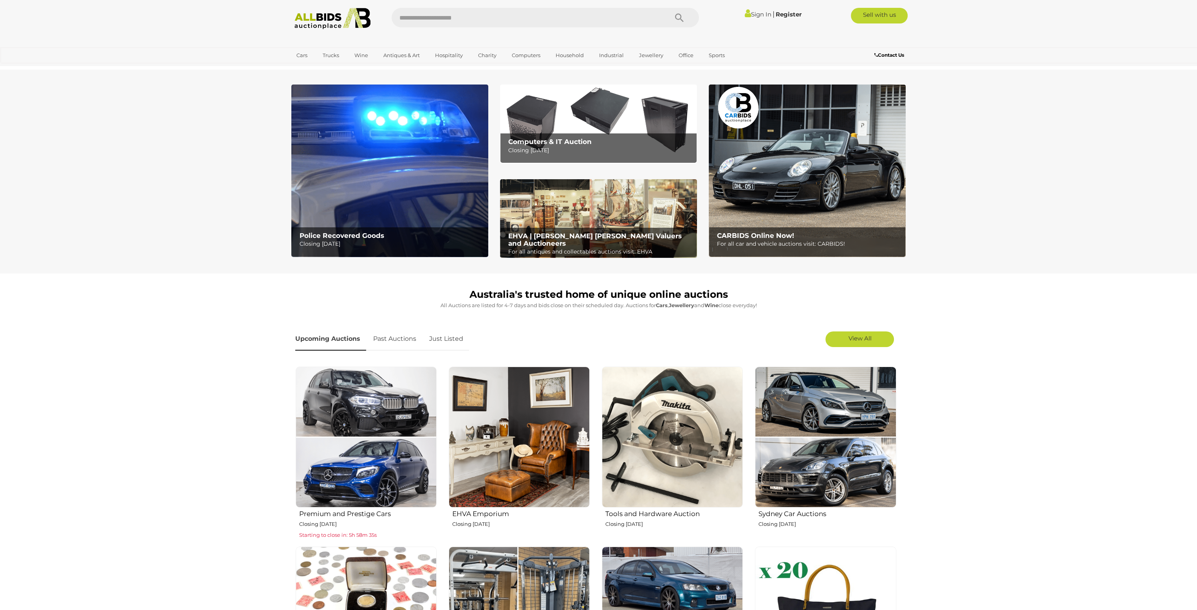
click at [327, 170] on img at bounding box center [389, 171] width 197 height 173
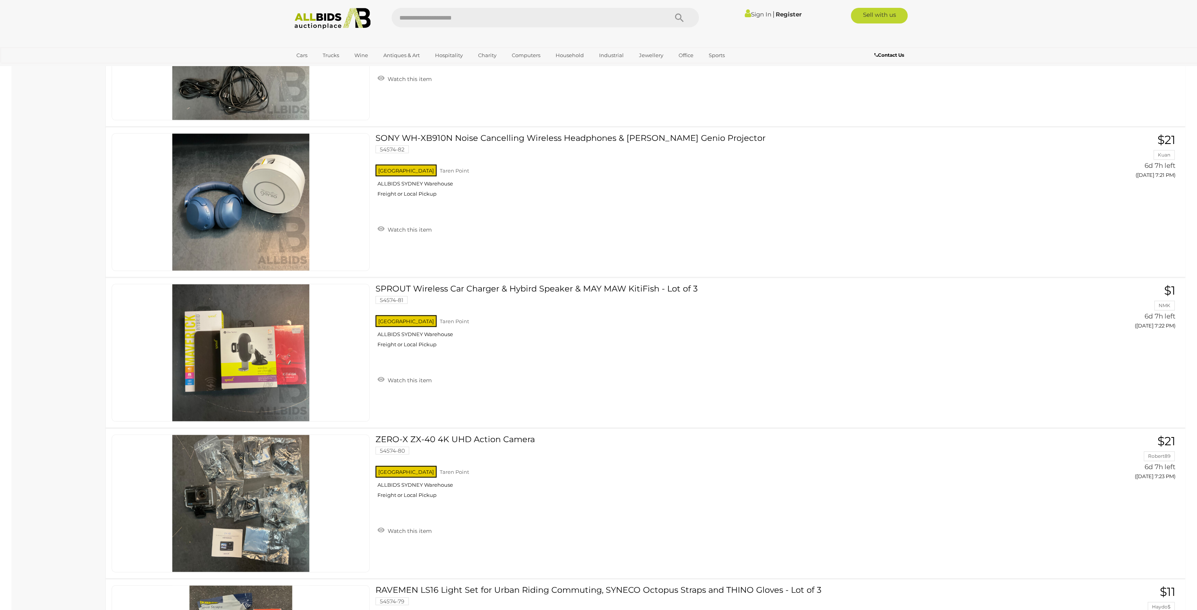
scroll to position [3738, 0]
